Goal: Transaction & Acquisition: Purchase product/service

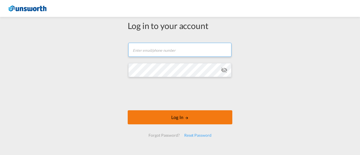
type input "[EMAIL_ADDRESS][PERSON_NAME][DOMAIN_NAME]"
click at [189, 114] on button "Log In" at bounding box center [180, 117] width 104 height 14
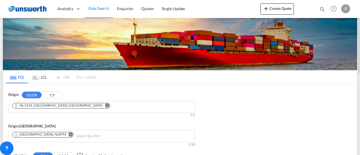
scroll to position [56, 0]
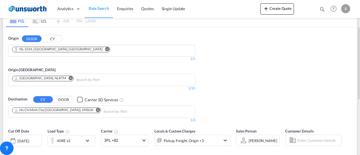
click at [105, 49] on md-icon "Remove" at bounding box center [107, 49] width 4 height 4
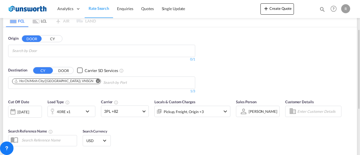
click at [67, 46] on md-chips-wrap "Chips container with autocompletion. Enter the text area, type text to search, …" at bounding box center [39, 50] width 56 height 10
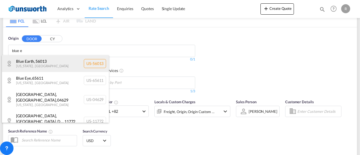
type input "blue e"
click at [62, 64] on div "Blue Earth , 56013 [US_STATE] , [GEOGRAPHIC_DATA] [GEOGRAPHIC_DATA]-56013" at bounding box center [55, 63] width 107 height 17
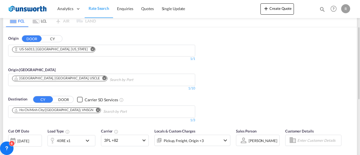
click at [60, 77] on md-chips-wrap "[GEOGRAPHIC_DATA], [GEOGRAPHIC_DATA], USCLE" at bounding box center [88, 79] width 154 height 10
click at [102, 77] on md-icon "Remove" at bounding box center [104, 78] width 4 height 4
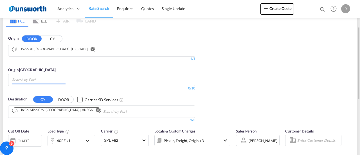
click at [31, 77] on body "Analytics Reports Dashboard Rate Search Enquiries Quotes" at bounding box center [180, 77] width 360 height 155
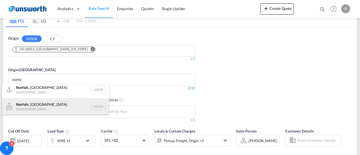
scroll to position [3, 0]
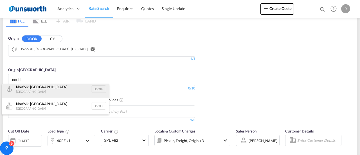
type input "norfol"
click at [56, 90] on div "Norfol k, [GEOGRAPHIC_DATA] [GEOGRAPHIC_DATA] [GEOGRAPHIC_DATA]" at bounding box center [55, 89] width 107 height 17
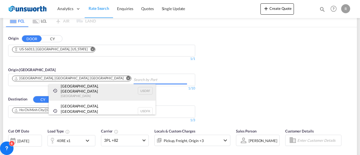
scroll to position [0, 0]
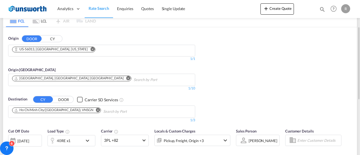
click at [96, 108] on md-icon "Remove" at bounding box center [98, 110] width 4 height 4
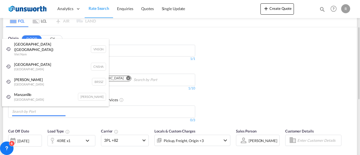
click at [63, 109] on body "Analytics Reports Dashboard Rate Search Enquiries Quotes" at bounding box center [180, 77] width 360 height 155
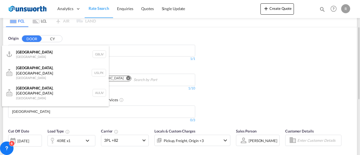
type input "[GEOGRAPHIC_DATA]"
click at [41, 57] on div "[GEOGRAPHIC_DATA] [GEOGRAPHIC_DATA] GBLIV" at bounding box center [55, 54] width 107 height 17
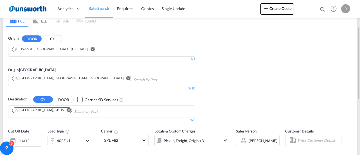
scroll to position [84, 0]
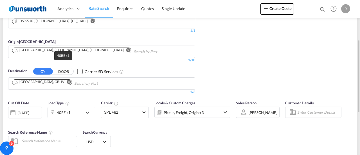
click at [68, 112] on div "40RE x1" at bounding box center [64, 112] width 14 height 8
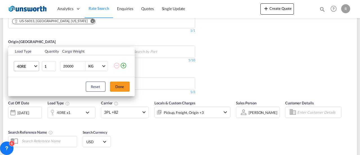
click at [36, 65] on span "Choose: \a40RE" at bounding box center [35, 65] width 3 height 3
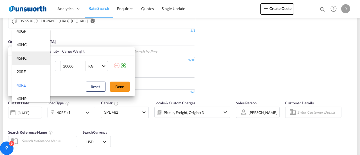
scroll to position [0, 0]
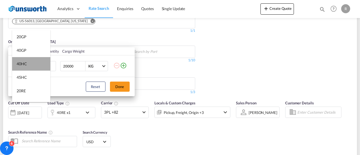
click at [33, 64] on md-option "40HC" at bounding box center [31, 63] width 38 height 13
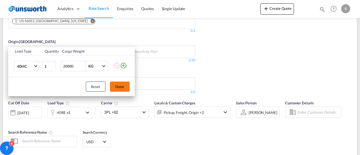
click at [120, 88] on button "Done" at bounding box center [120, 86] width 20 height 10
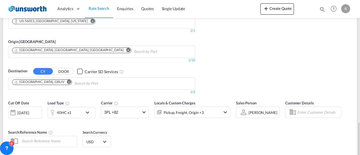
scroll to position [140, 0]
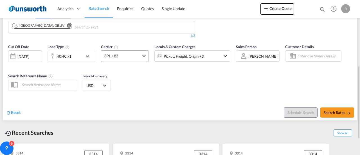
click at [139, 53] on span "3PL +82" at bounding box center [122, 56] width 37 height 6
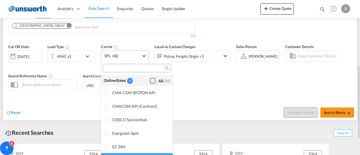
scroll to position [454, 0]
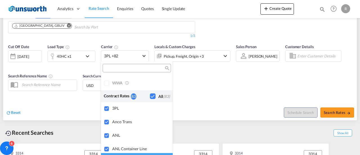
click at [342, 113] on md-backdrop at bounding box center [180, 77] width 360 height 155
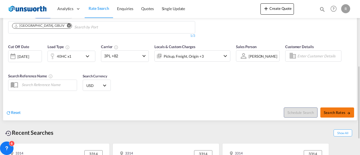
click at [331, 113] on span "Search Rates" at bounding box center [336, 112] width 27 height 4
type input "56013 to GBLIV / [DATE]"
